Goal: Information Seeking & Learning: Learn about a topic

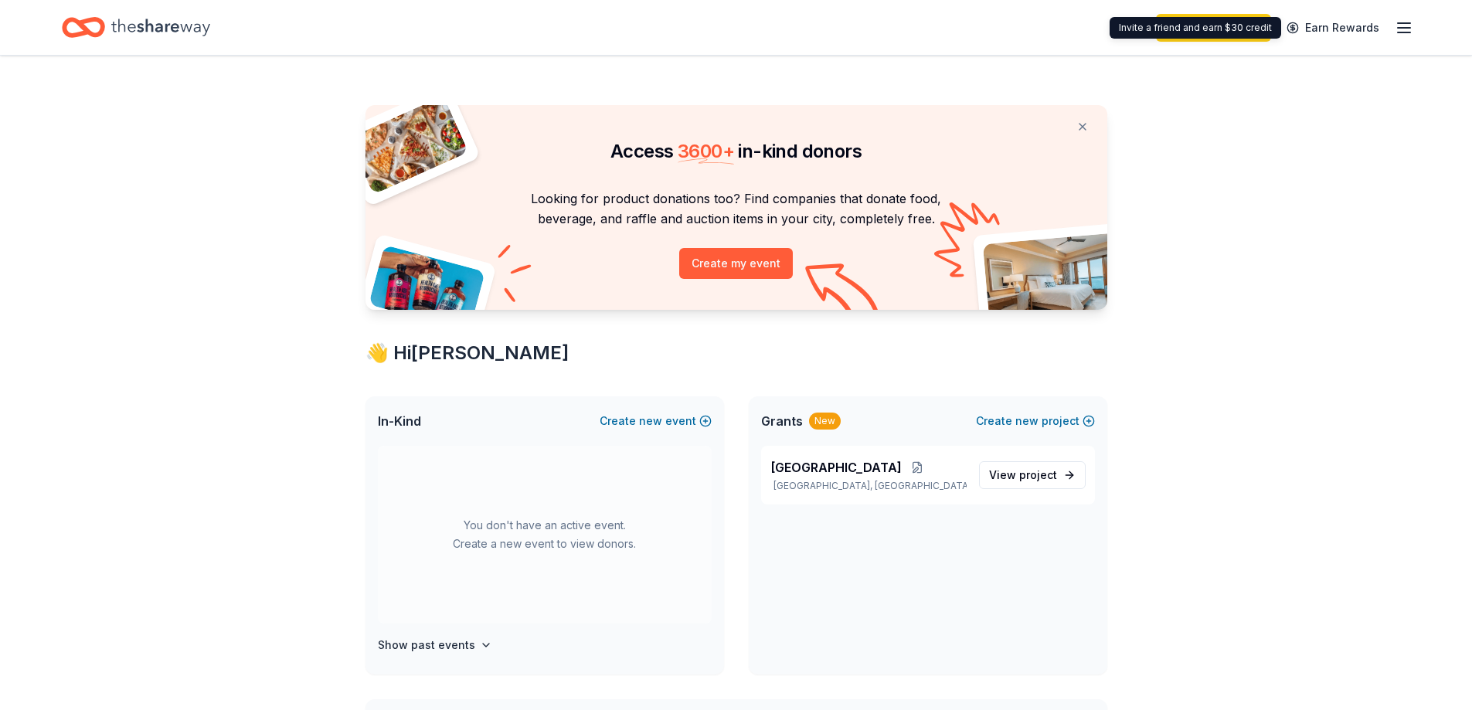
click at [1401, 30] on icon "button" at bounding box center [1403, 28] width 19 height 19
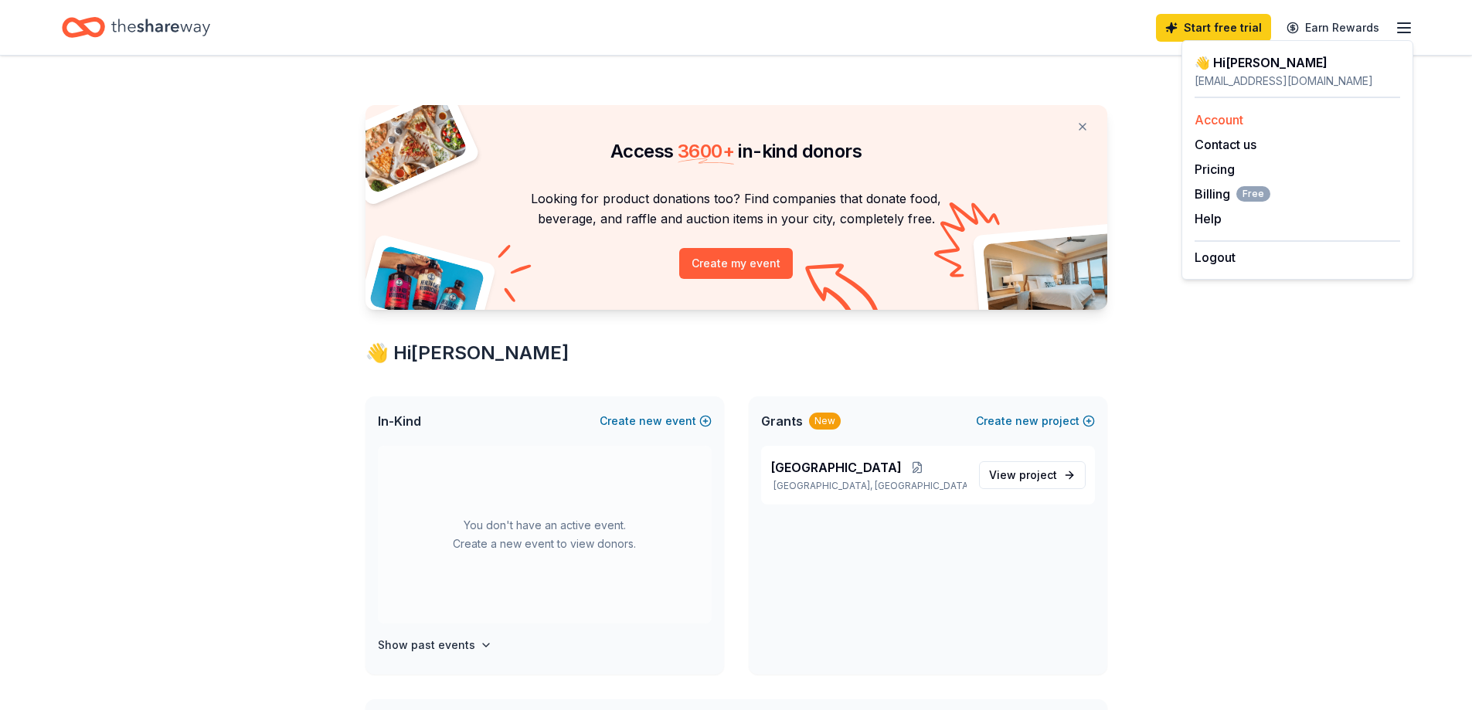
click at [1225, 124] on link "Account" at bounding box center [1218, 119] width 49 height 15
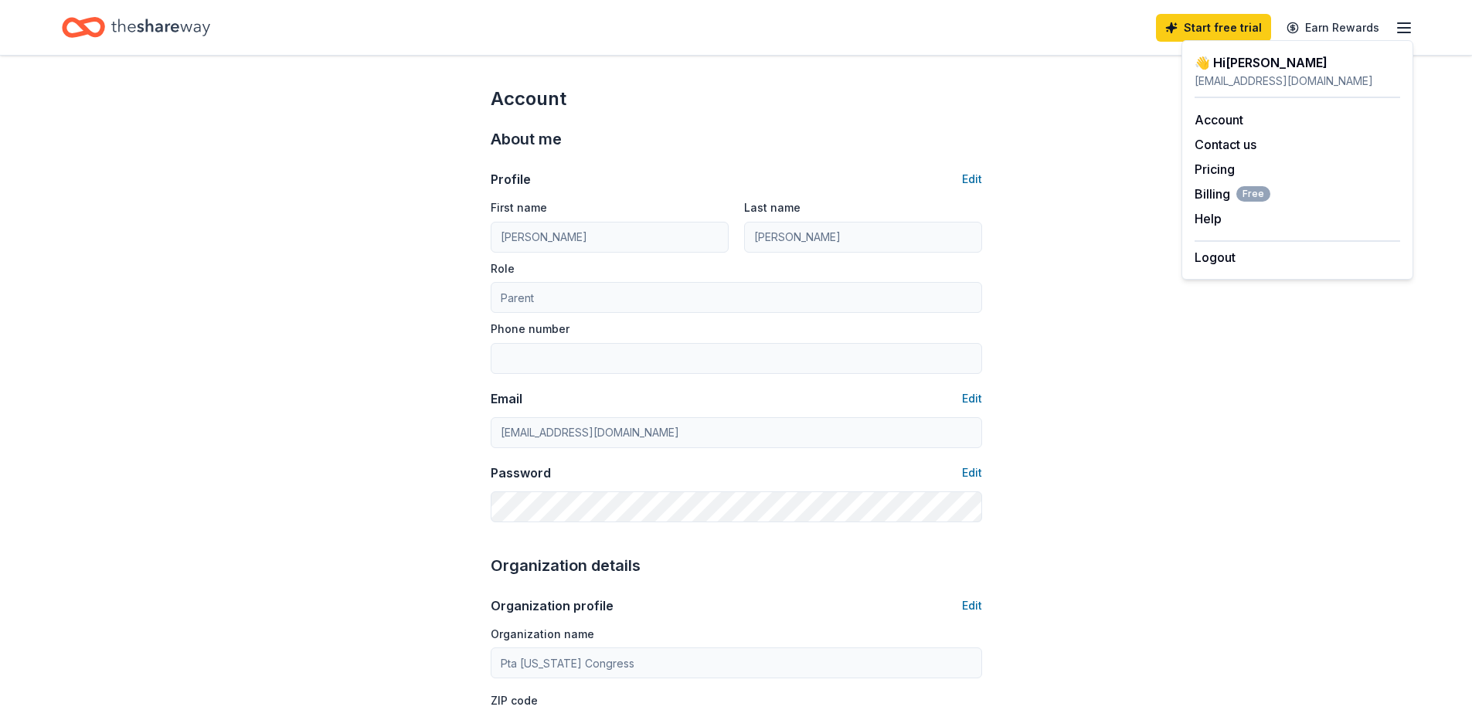
click at [87, 19] on icon "Home" at bounding box center [83, 27] width 43 height 36
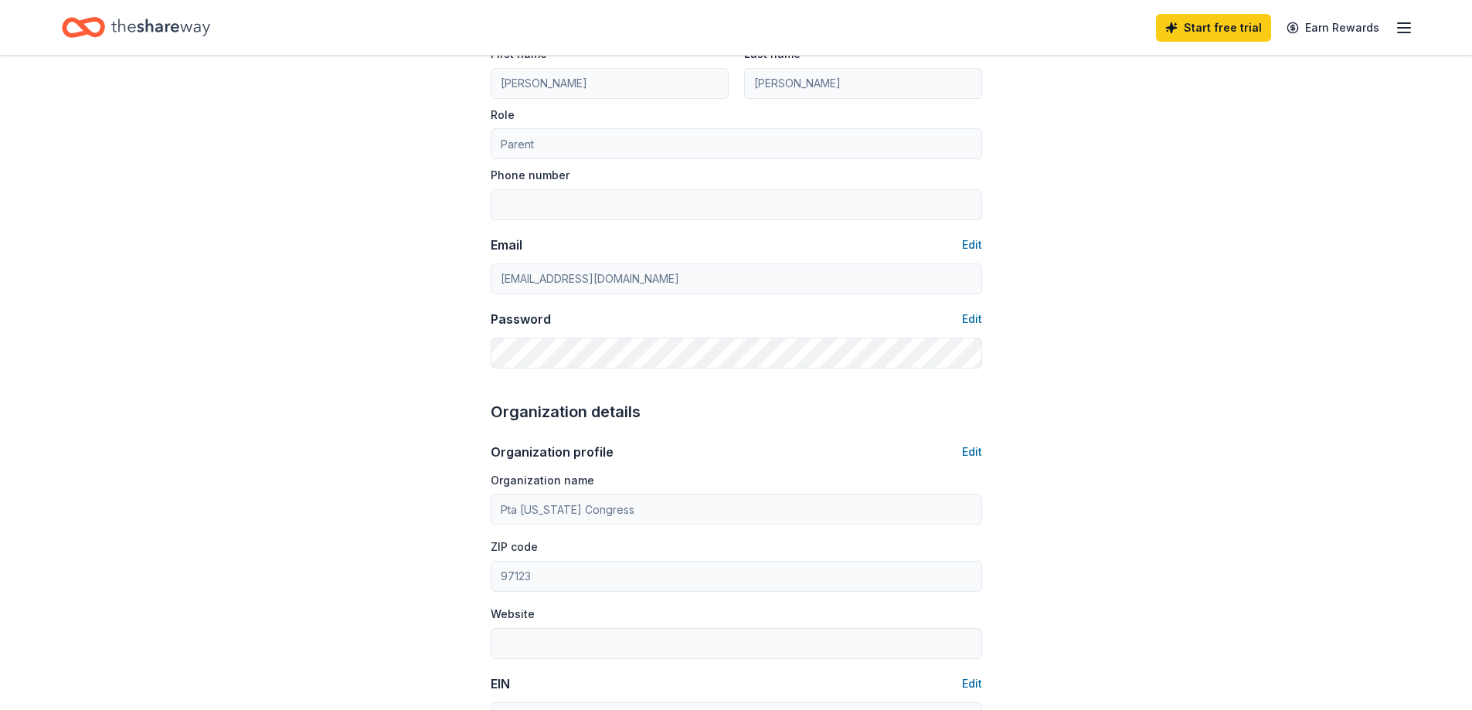
scroll to position [154, 0]
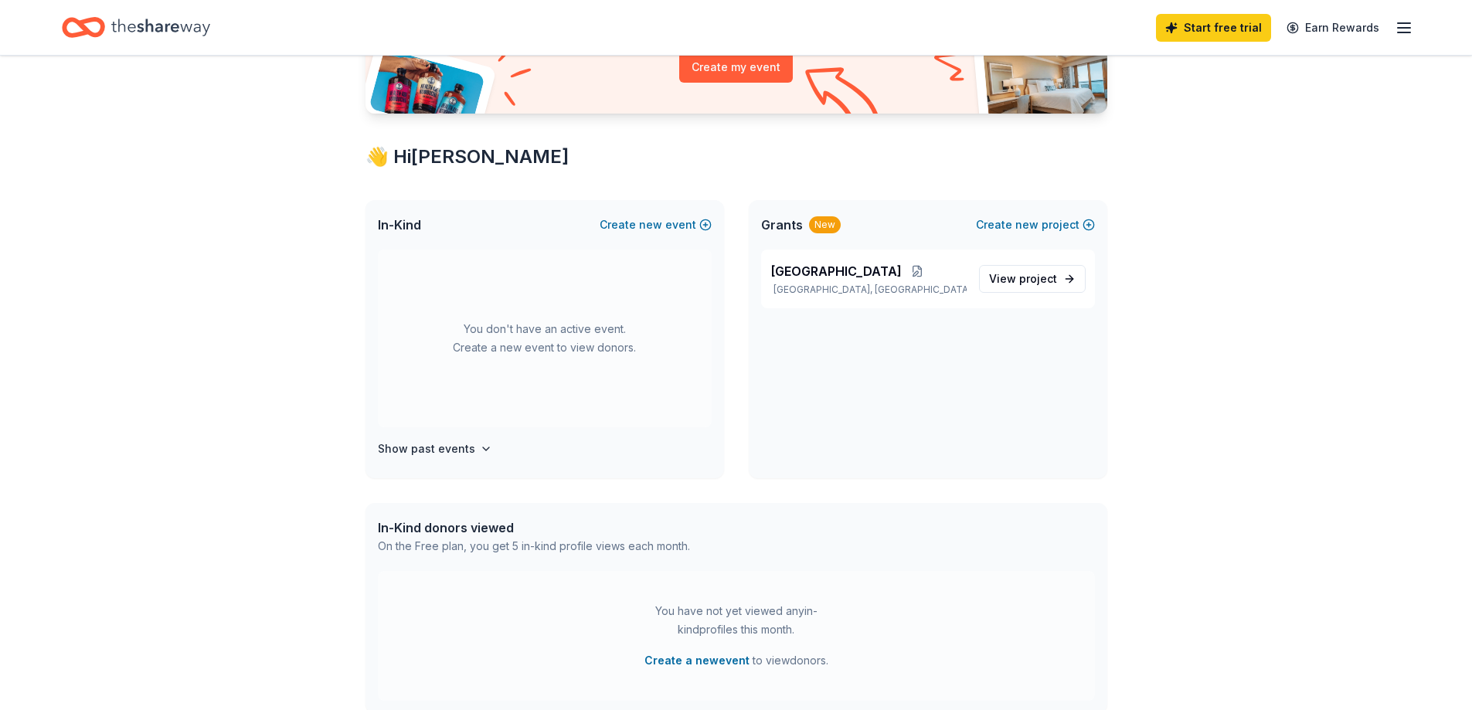
scroll to position [232, 0]
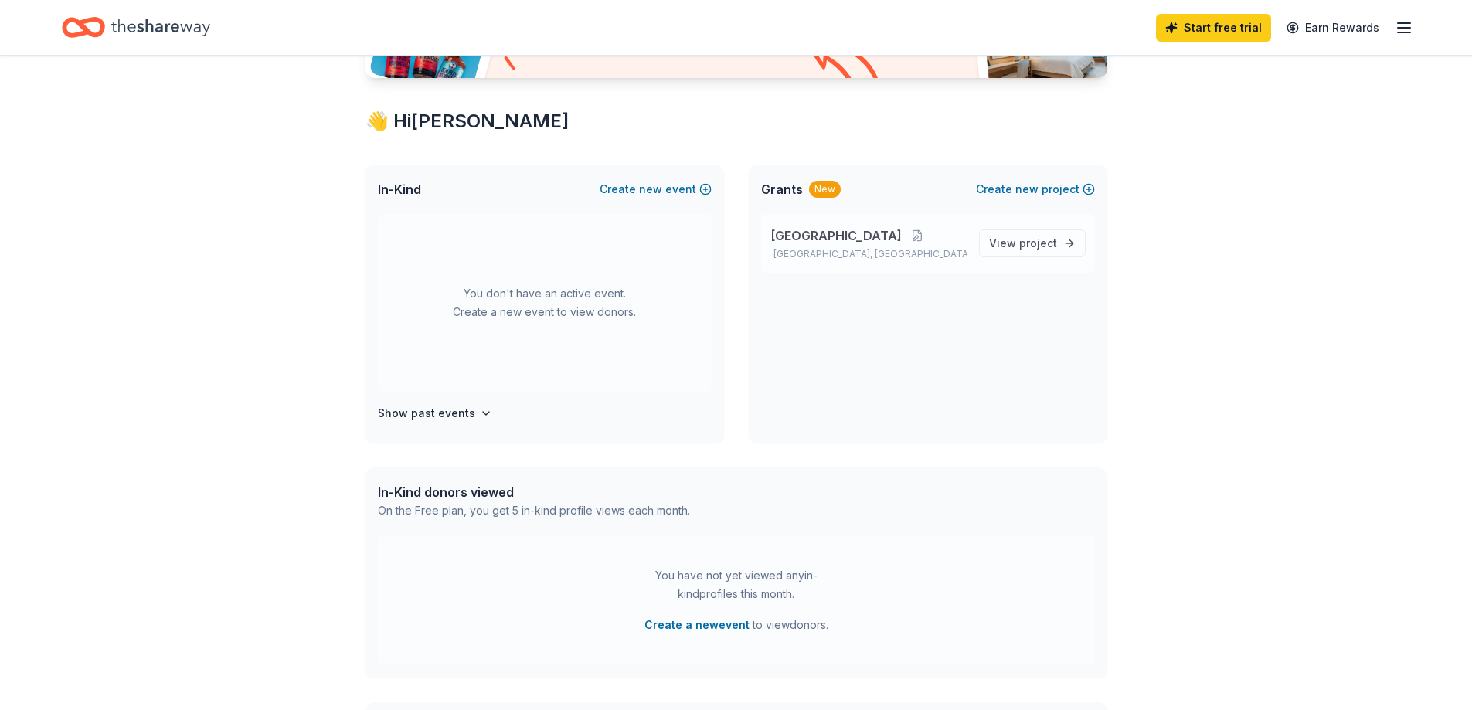
click at [975, 238] on div "New School Playground Hillsboro, OR View project" at bounding box center [928, 243] width 334 height 59
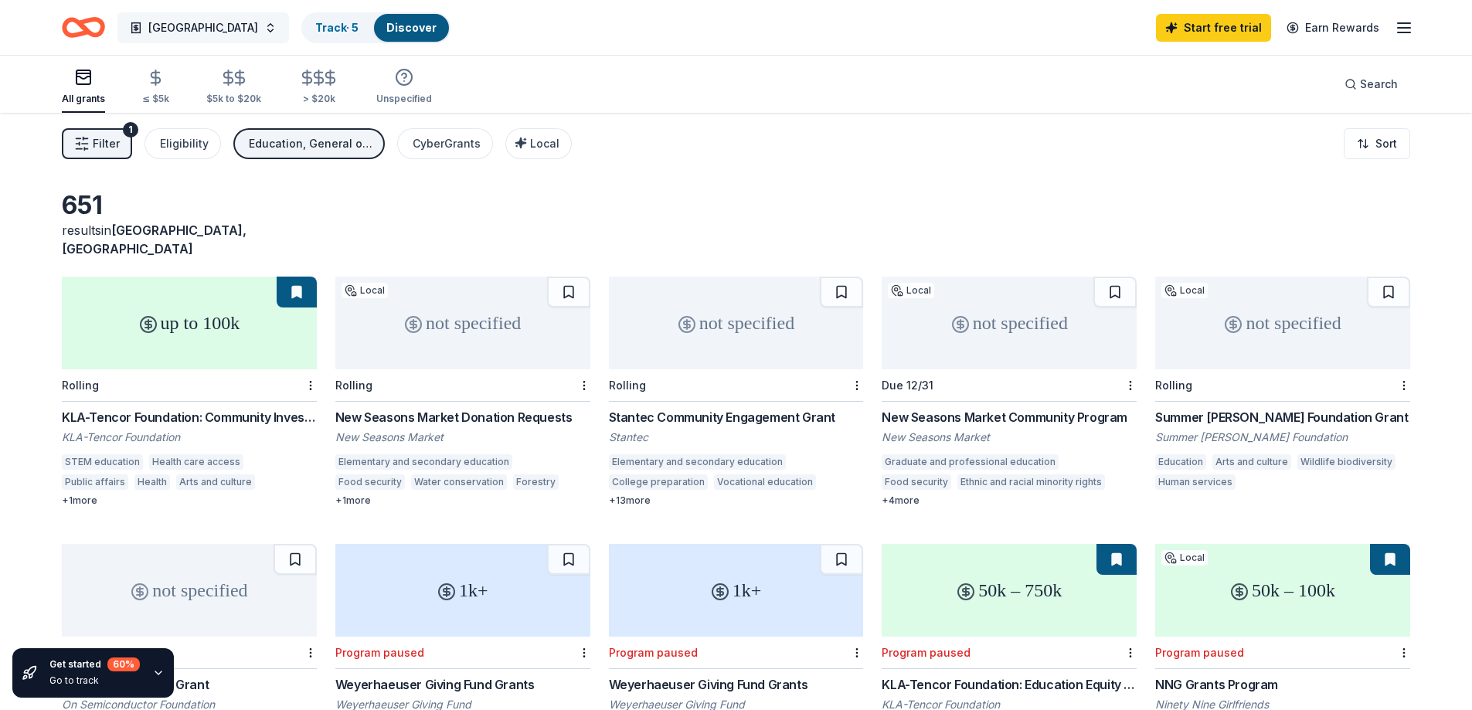
click at [280, 34] on button "New School Playground" at bounding box center [202, 27] width 171 height 31
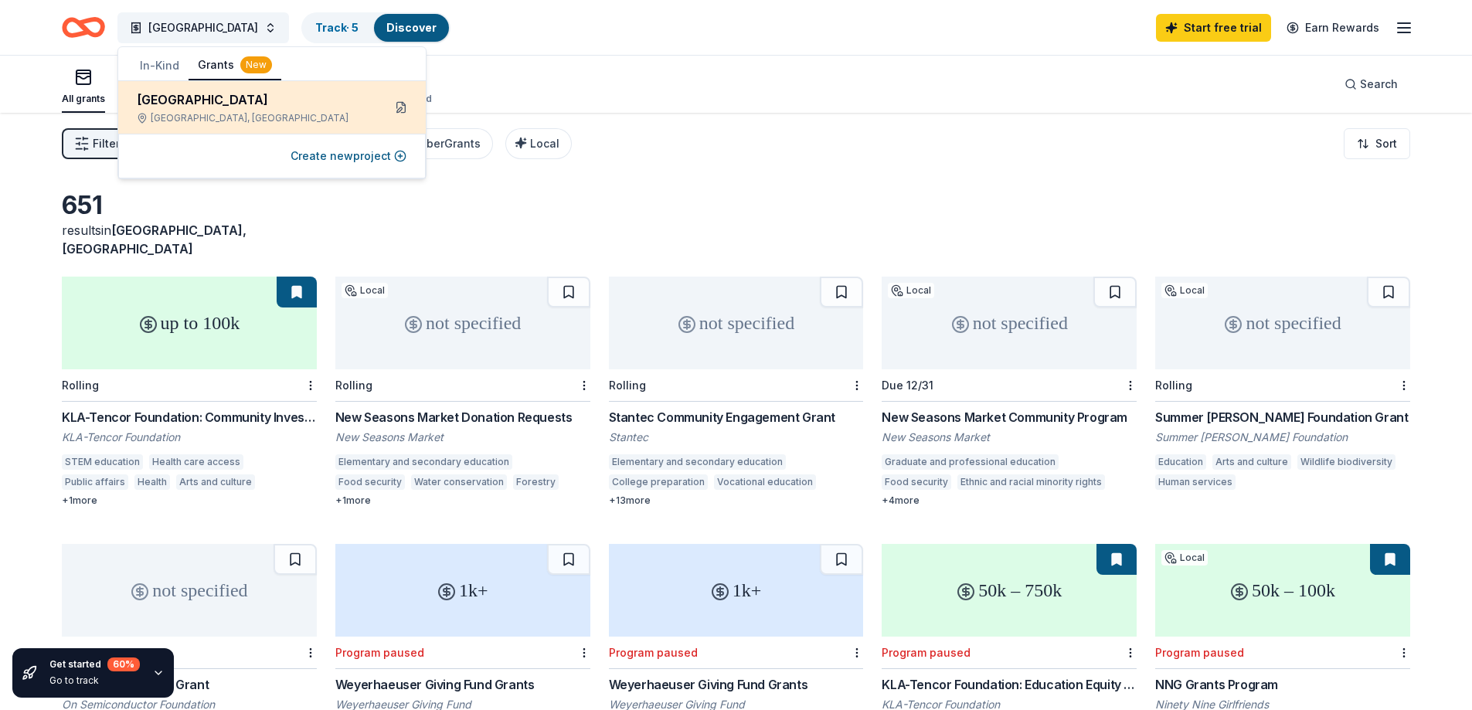
click at [403, 109] on button at bounding box center [401, 107] width 25 height 25
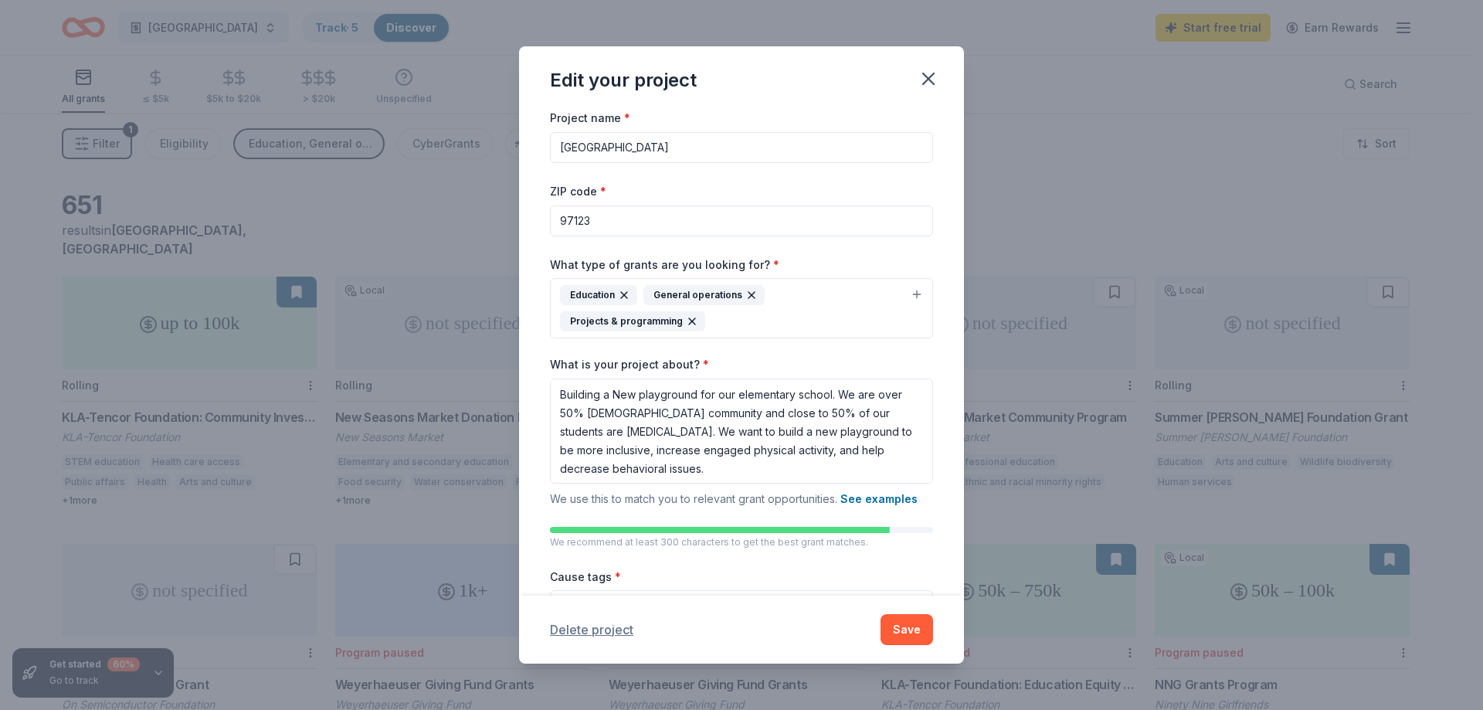
click at [609, 633] on button "Delete project" at bounding box center [591, 629] width 83 height 19
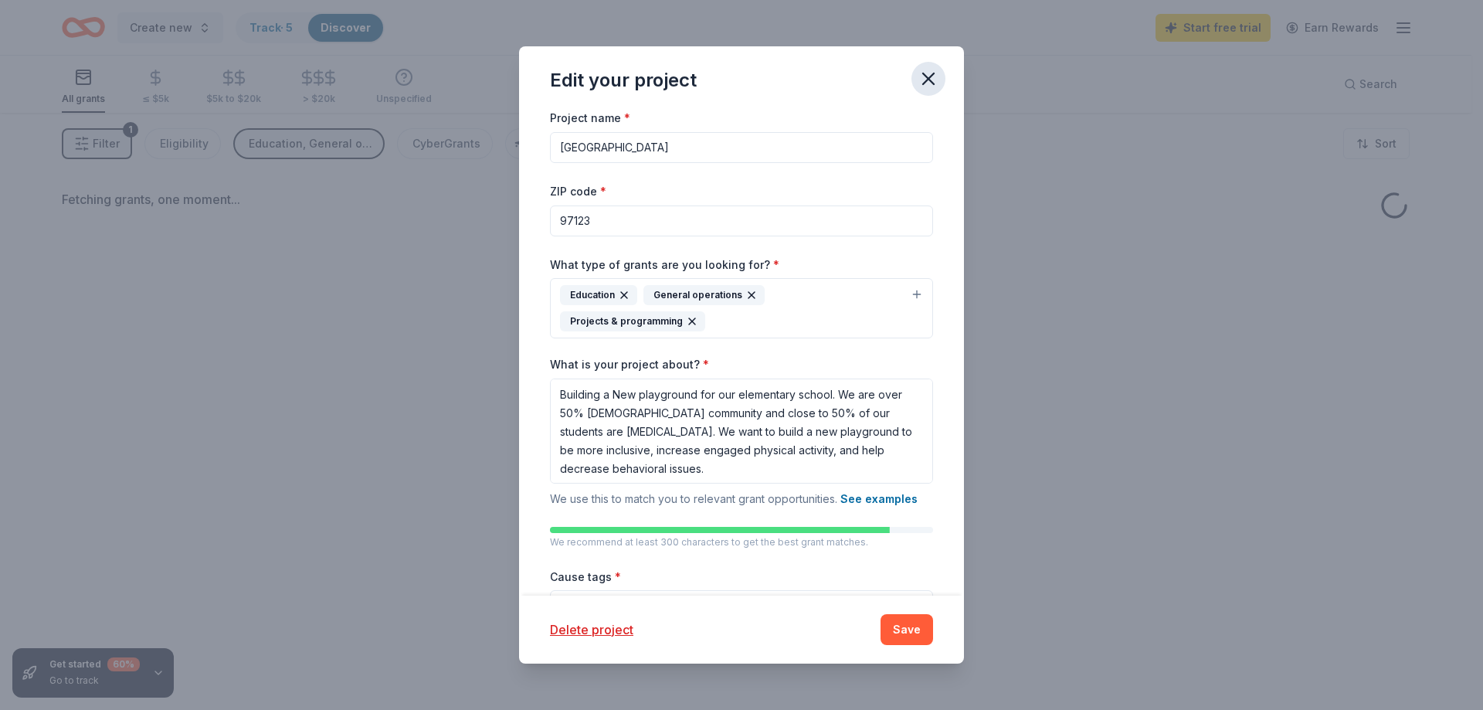
click at [925, 68] on icon "button" at bounding box center [929, 79] width 22 height 22
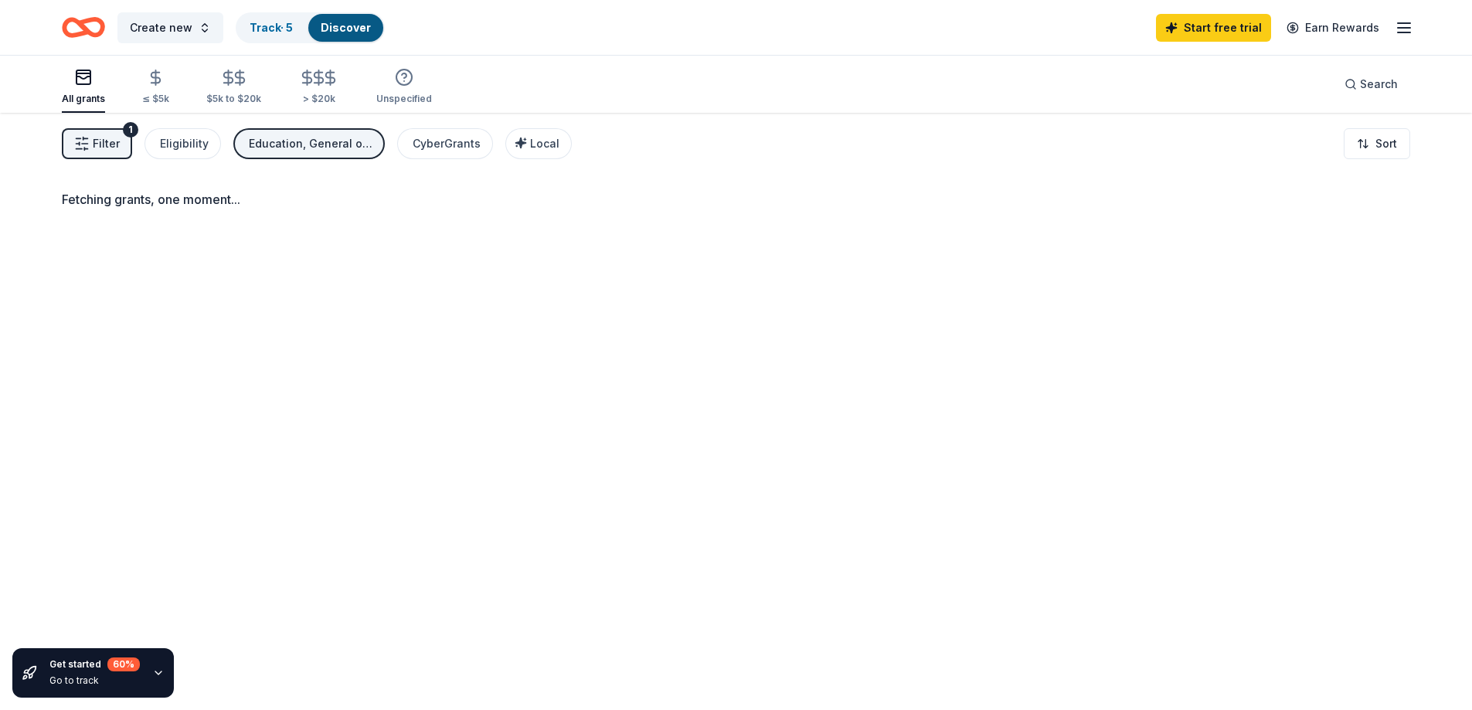
click at [83, 77] on icon "button" at bounding box center [83, 77] width 19 height 19
click at [106, 146] on span "Filter" at bounding box center [106, 143] width 27 height 19
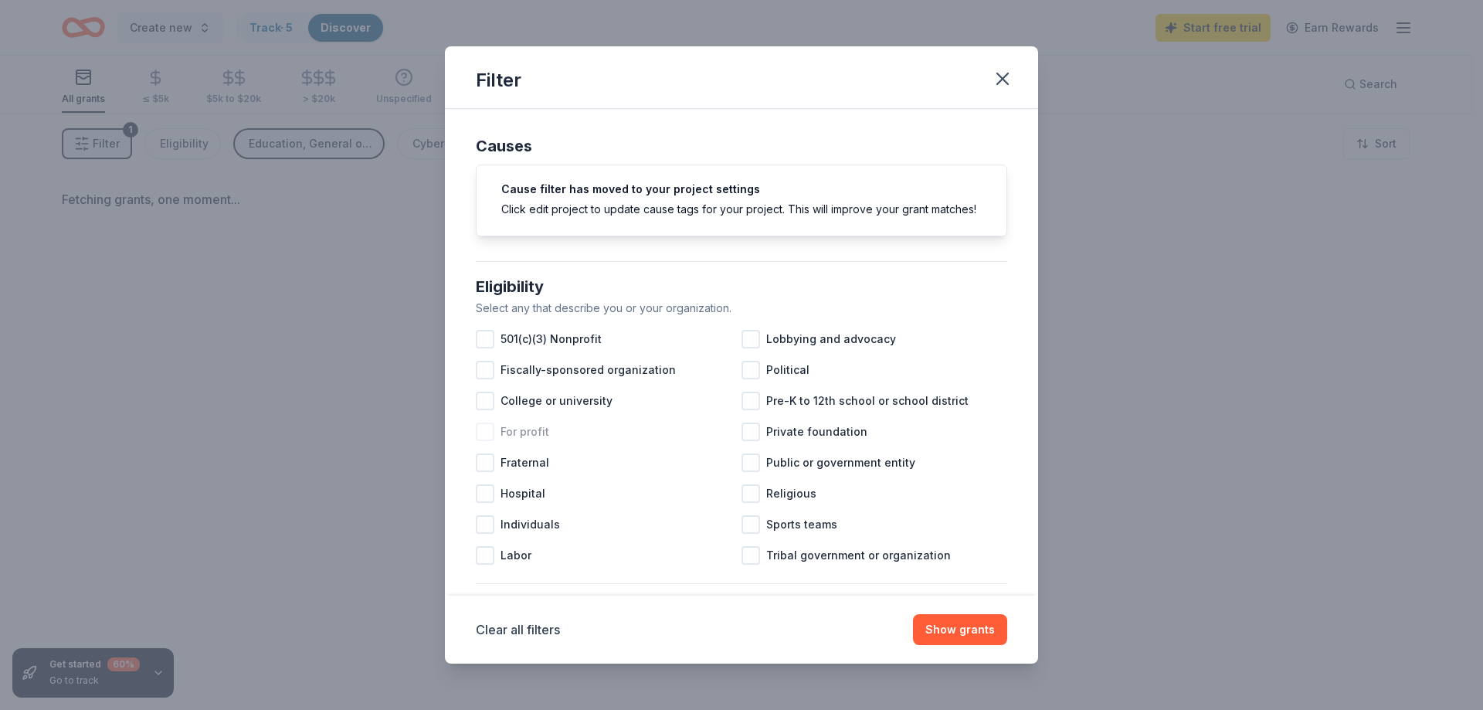
scroll to position [77, 0]
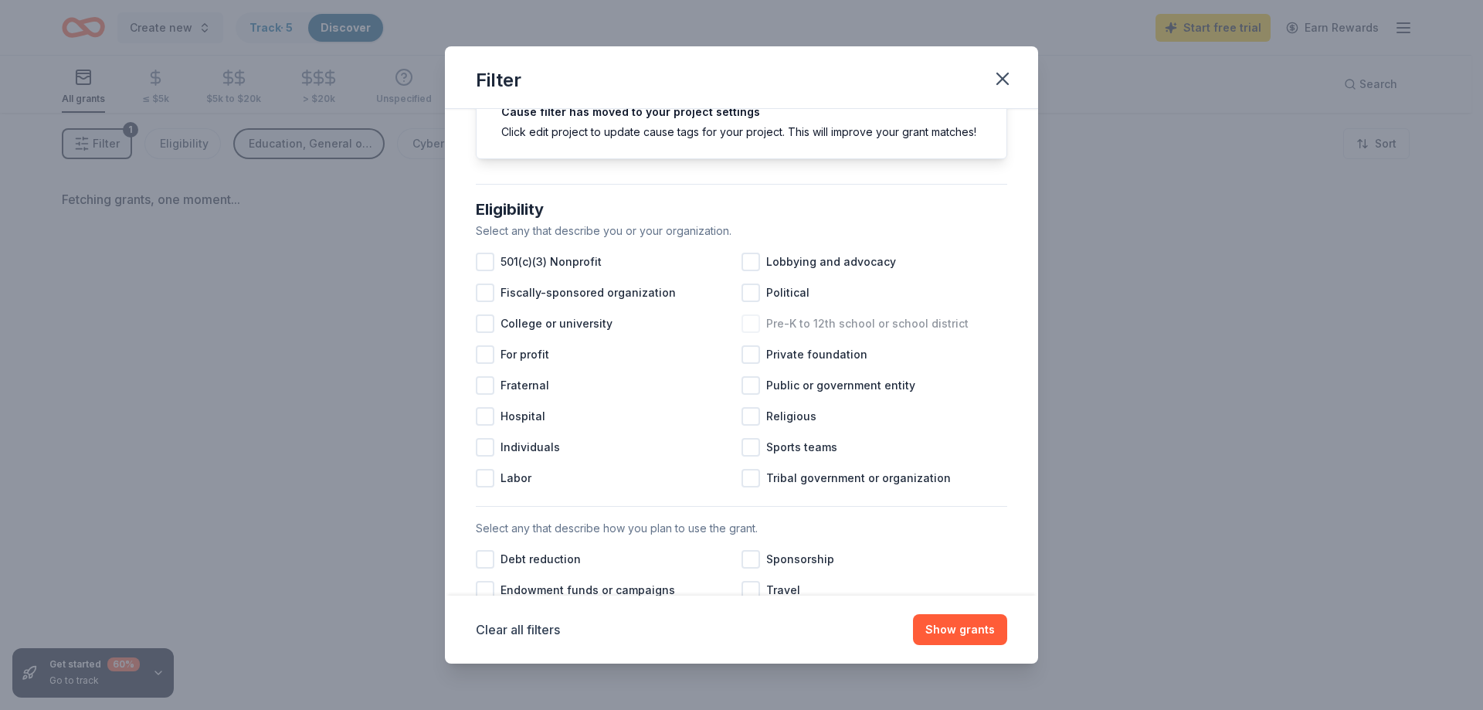
click at [755, 339] on div "Pre-K to 12th school or school district" at bounding box center [875, 323] width 266 height 31
click at [485, 271] on div at bounding box center [485, 262] width 19 height 19
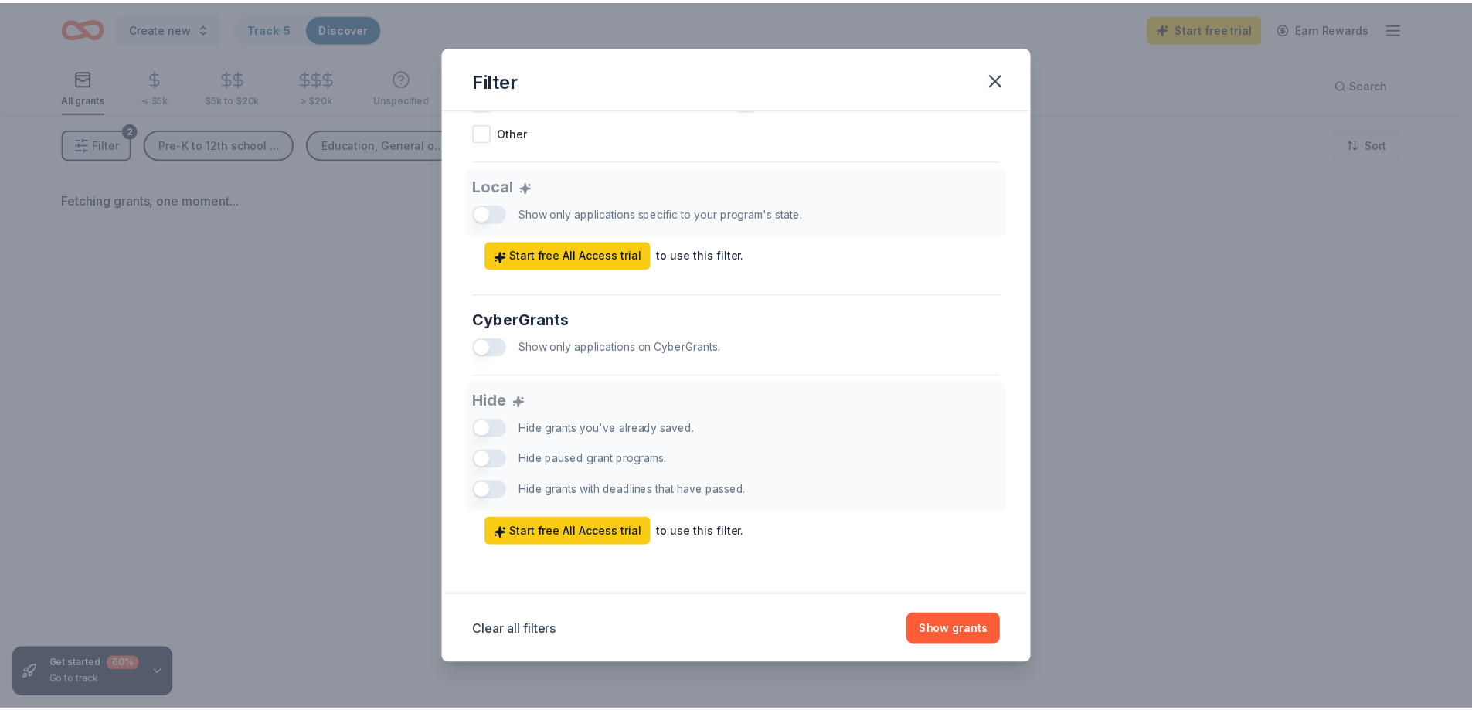
scroll to position [842, 0]
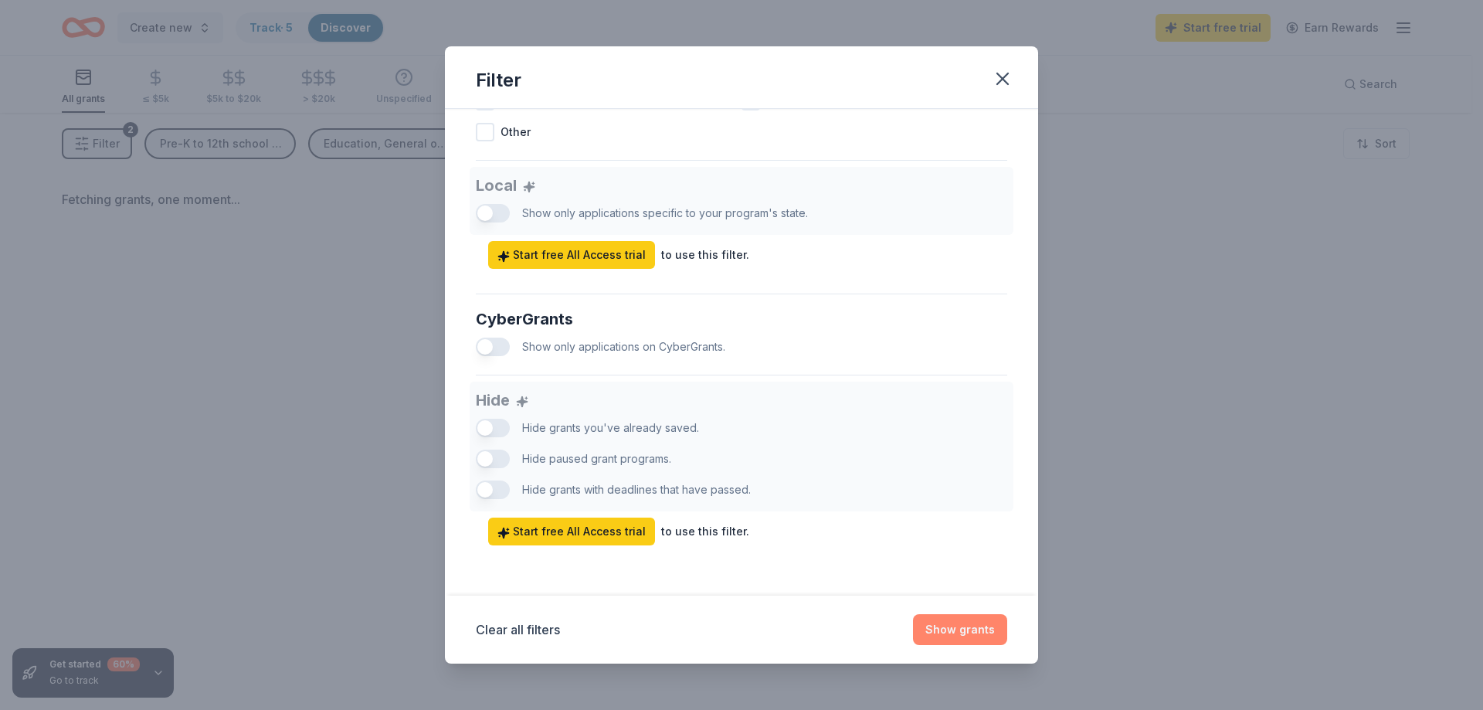
click at [986, 630] on button "Show grants" at bounding box center [960, 629] width 94 height 31
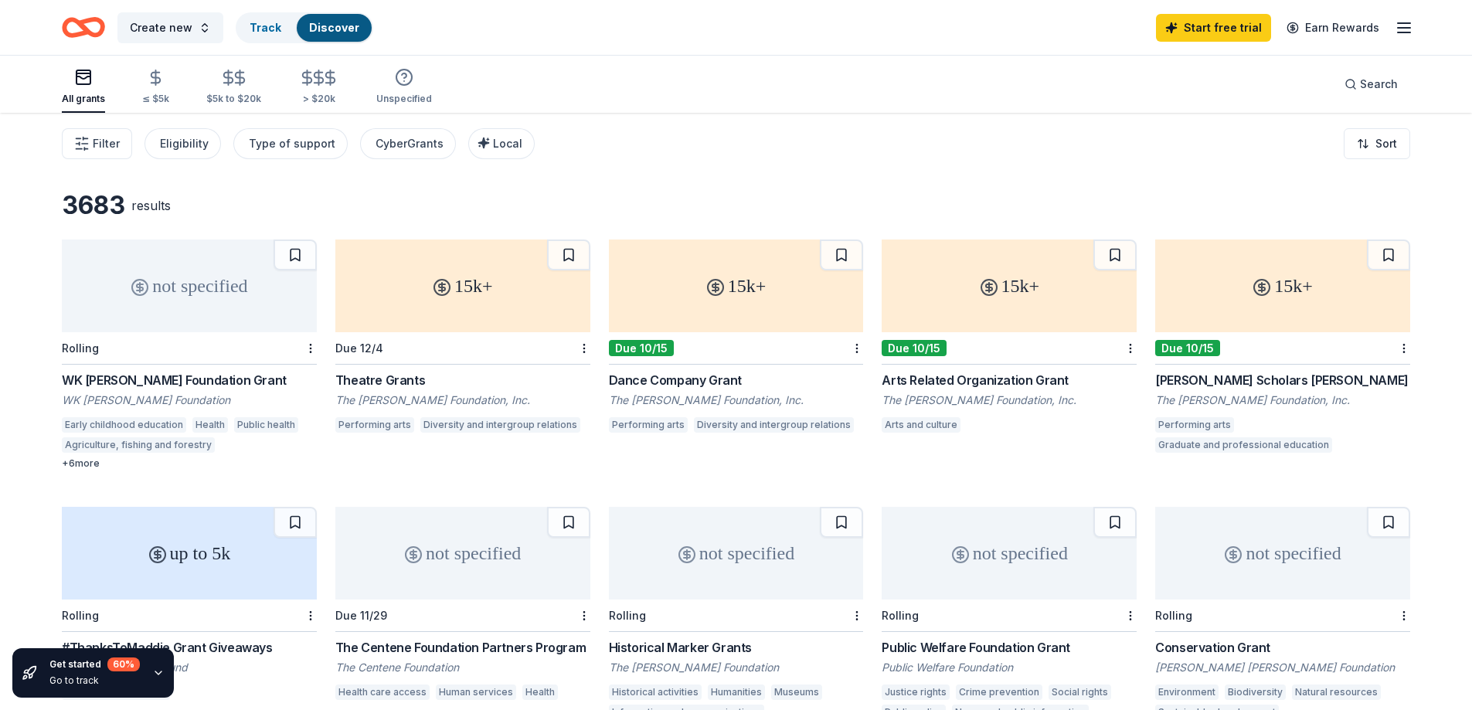
click at [474, 278] on div "15k+" at bounding box center [462, 285] width 255 height 93
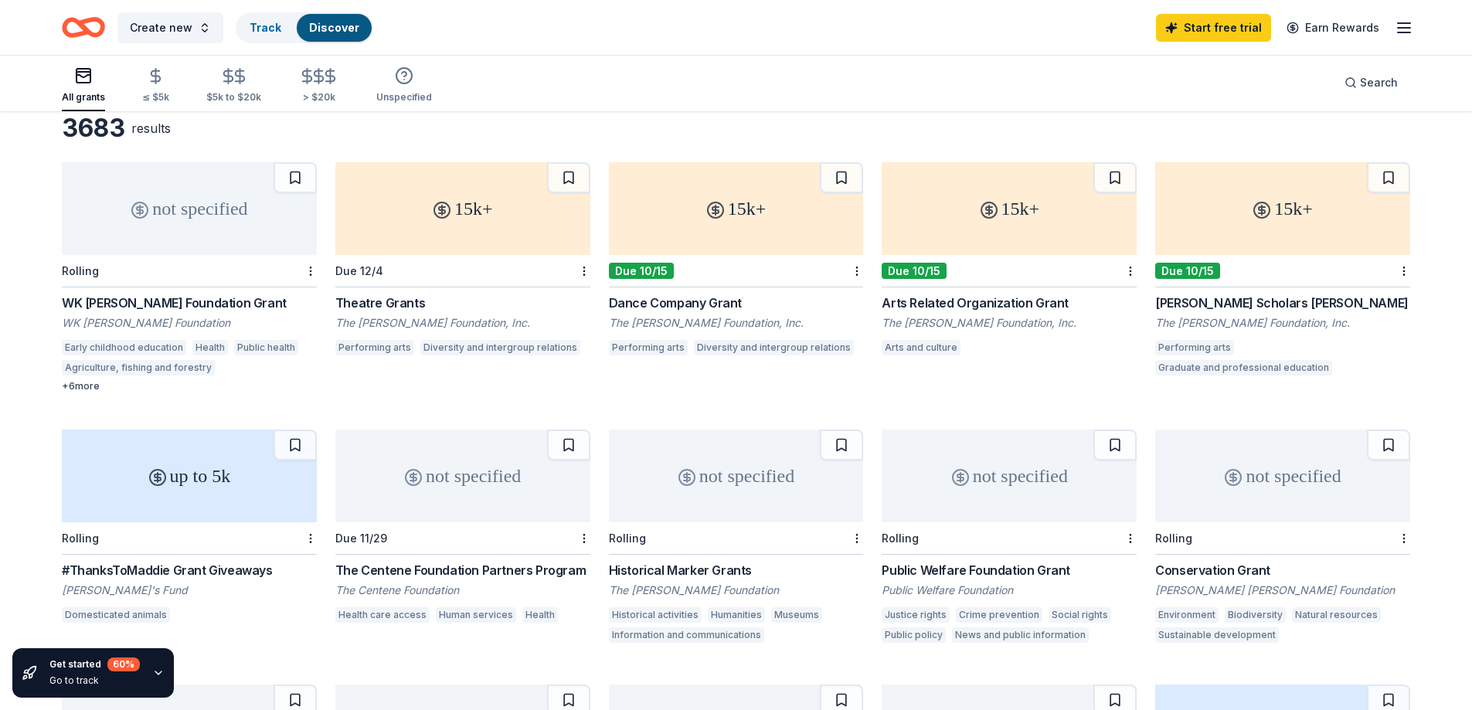
click at [97, 385] on div "+ 6 more" at bounding box center [189, 386] width 255 height 12
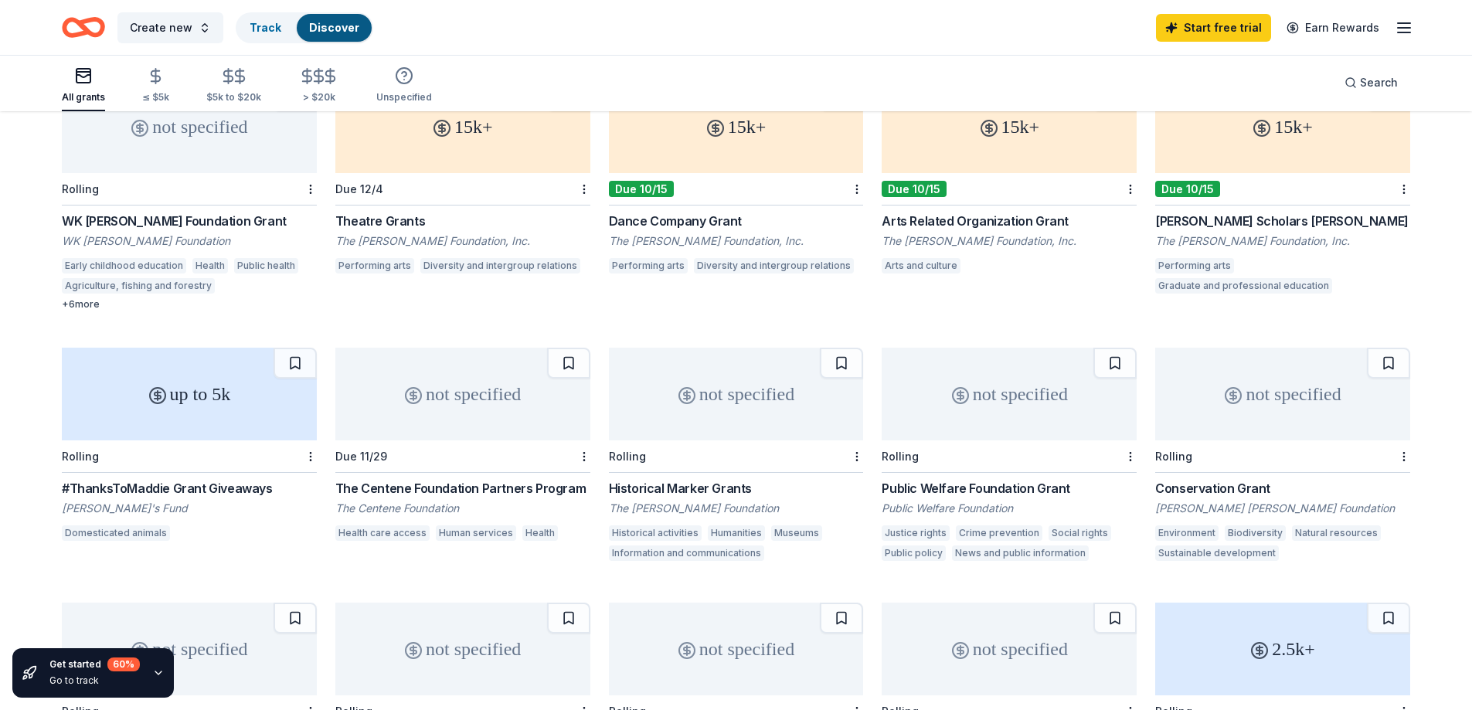
scroll to position [154, 0]
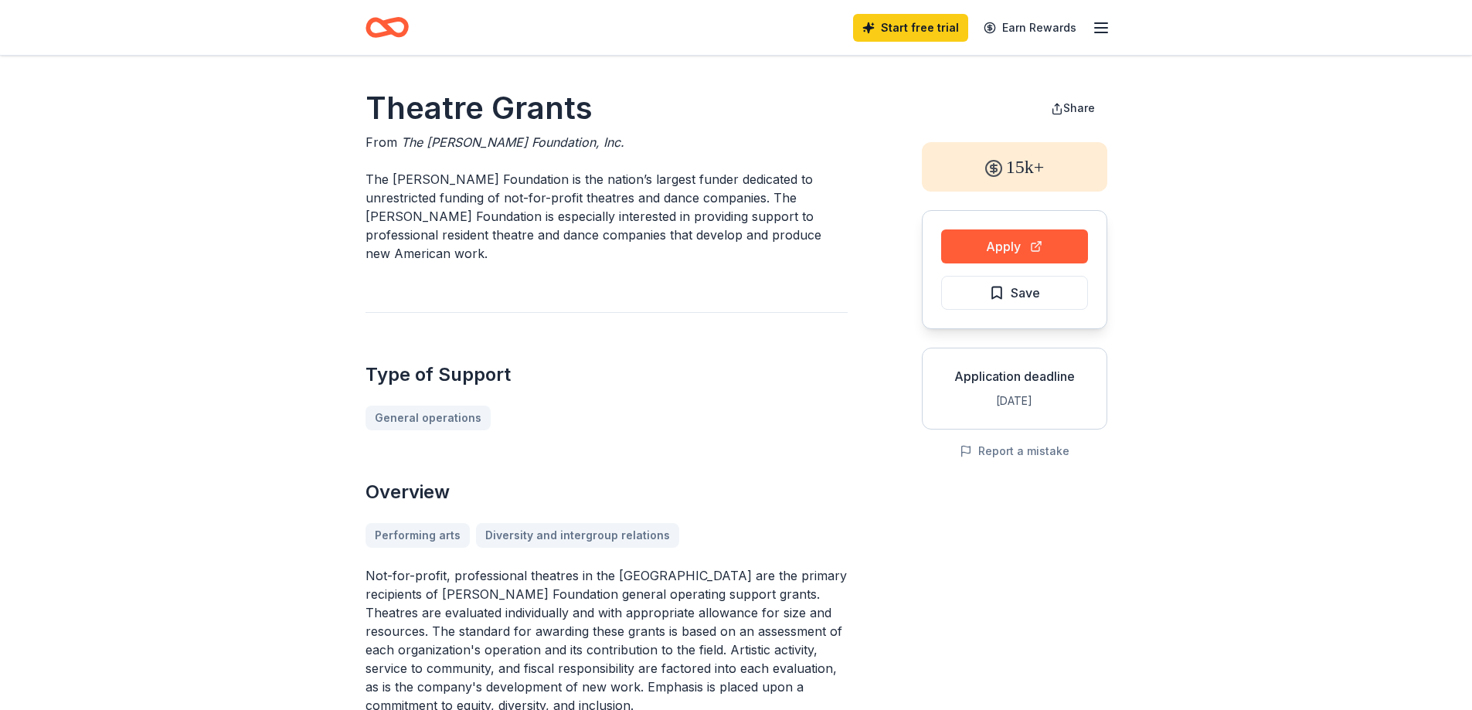
click at [566, 141] on span "The Shubert Foundation, Inc." at bounding box center [512, 141] width 223 height 15
drag, startPoint x: 569, startPoint y: 143, endPoint x: 419, endPoint y: 142, distance: 149.9
click at [419, 142] on div "From The Shubert Foundation, Inc." at bounding box center [606, 142] width 482 height 19
click at [375, 182] on p "The Shubert Foundation is the nation’s largest funder dedicated to unrestricted…" at bounding box center [606, 216] width 482 height 93
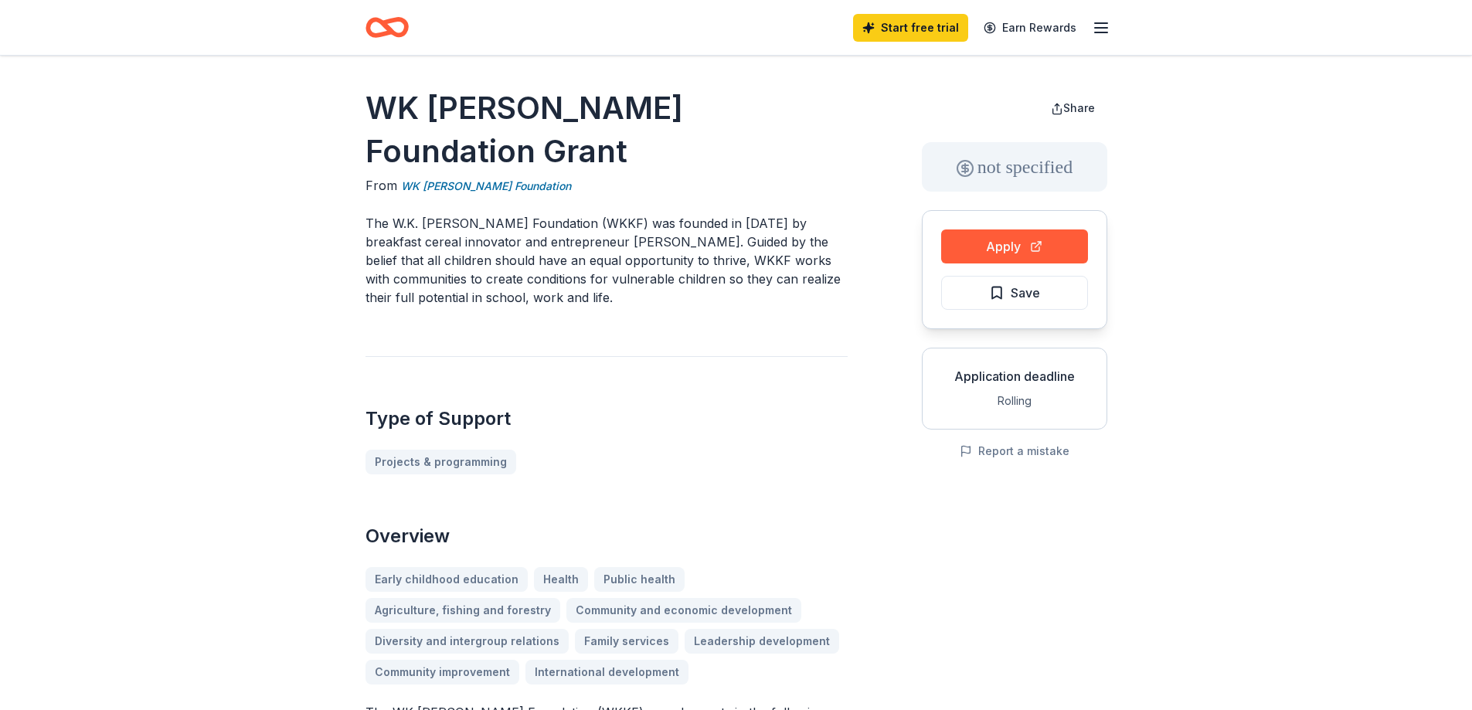
click at [818, 110] on h1 "WK [PERSON_NAME] Foundation Grant" at bounding box center [606, 130] width 482 height 87
drag, startPoint x: 810, startPoint y: 110, endPoint x: 506, endPoint y: 113, distance: 304.4
click at [507, 114] on h1 "WK [PERSON_NAME] Foundation Grant" at bounding box center [606, 130] width 482 height 87
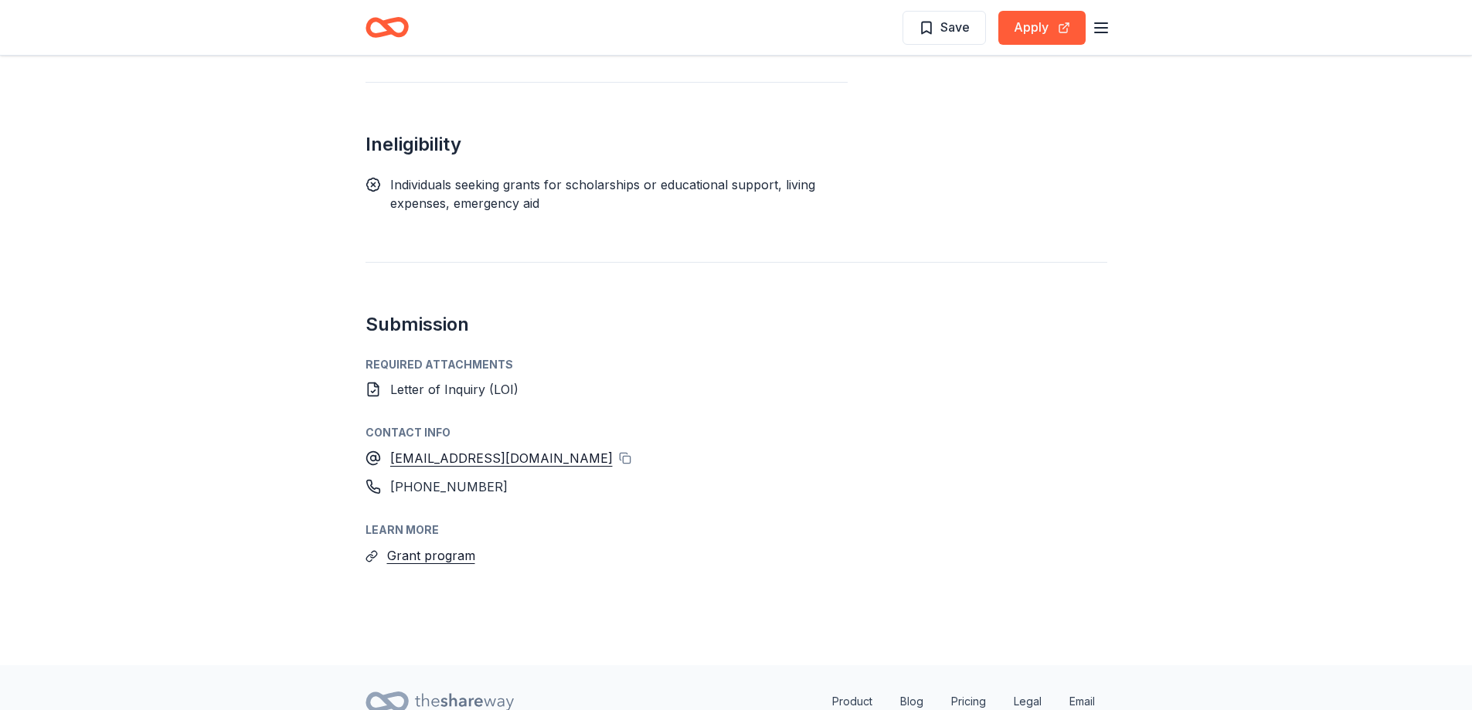
scroll to position [1943, 0]
